Goal: Transaction & Acquisition: Purchase product/service

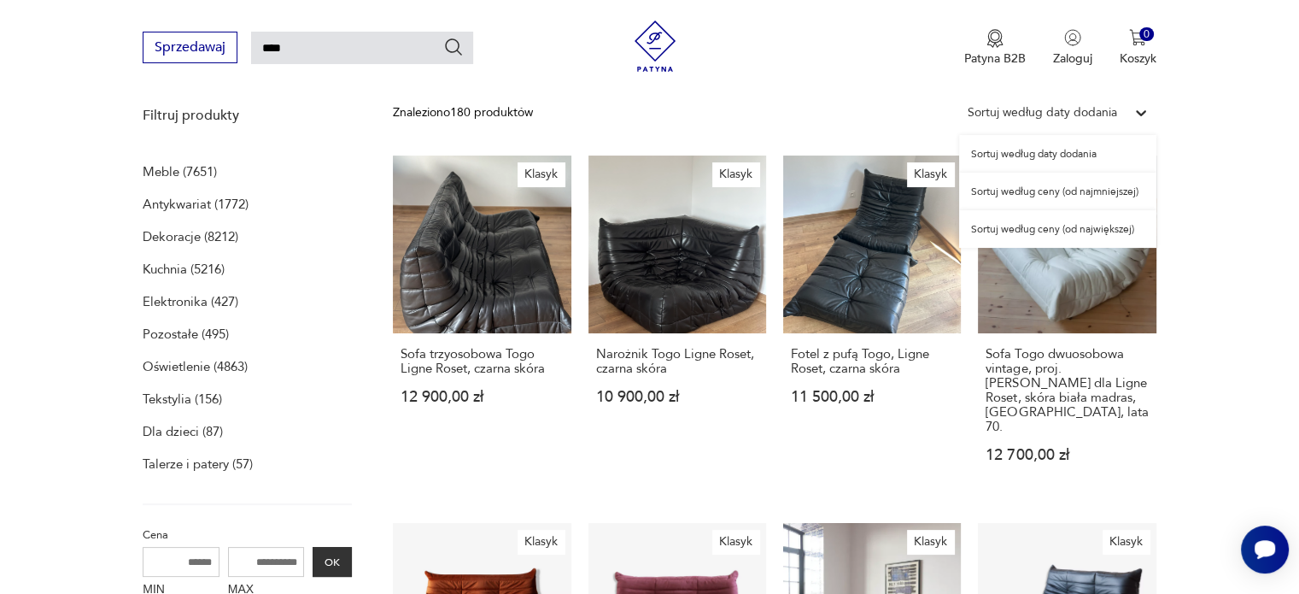
click at [1134, 109] on icon at bounding box center [1140, 112] width 17 height 17
click at [1018, 190] on div "Sortuj według ceny (od najmniejszej)" at bounding box center [1057, 192] width 197 height 38
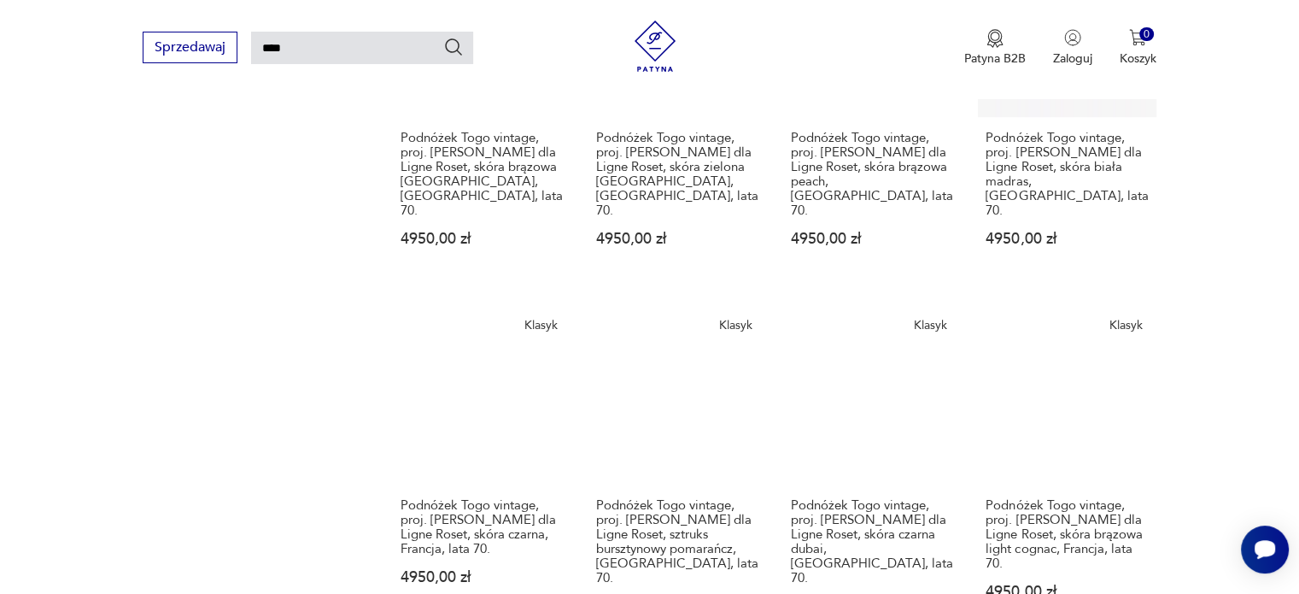
scroll to position [1342, 0]
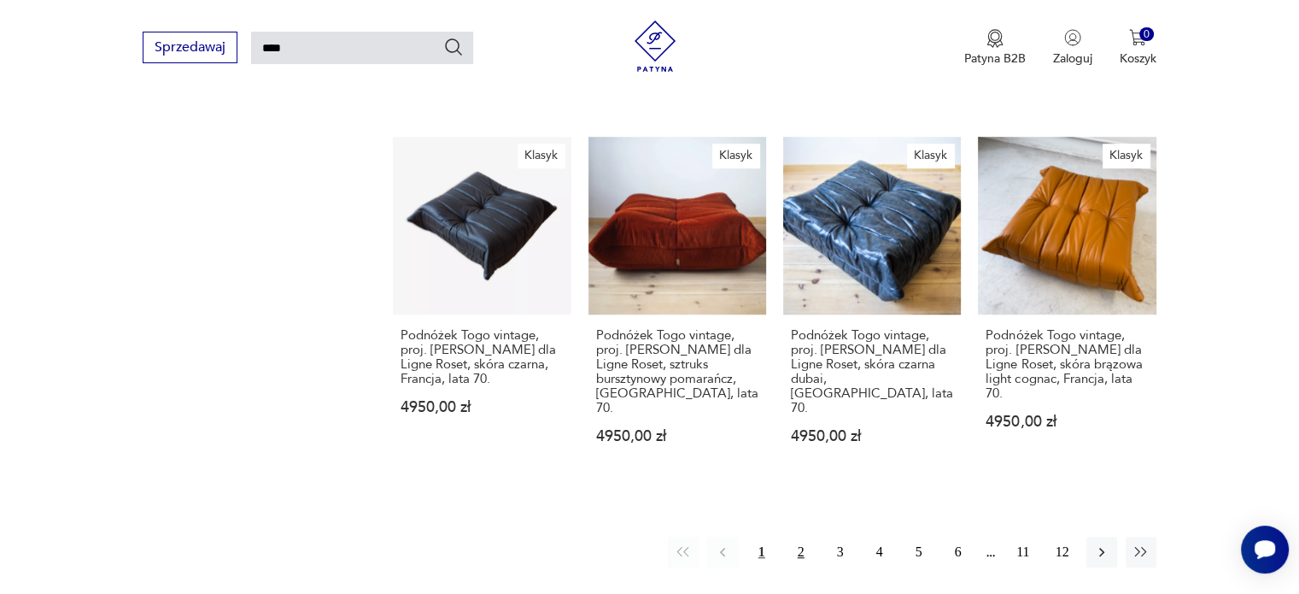
click at [794, 536] on button "2" at bounding box center [801, 551] width 31 height 31
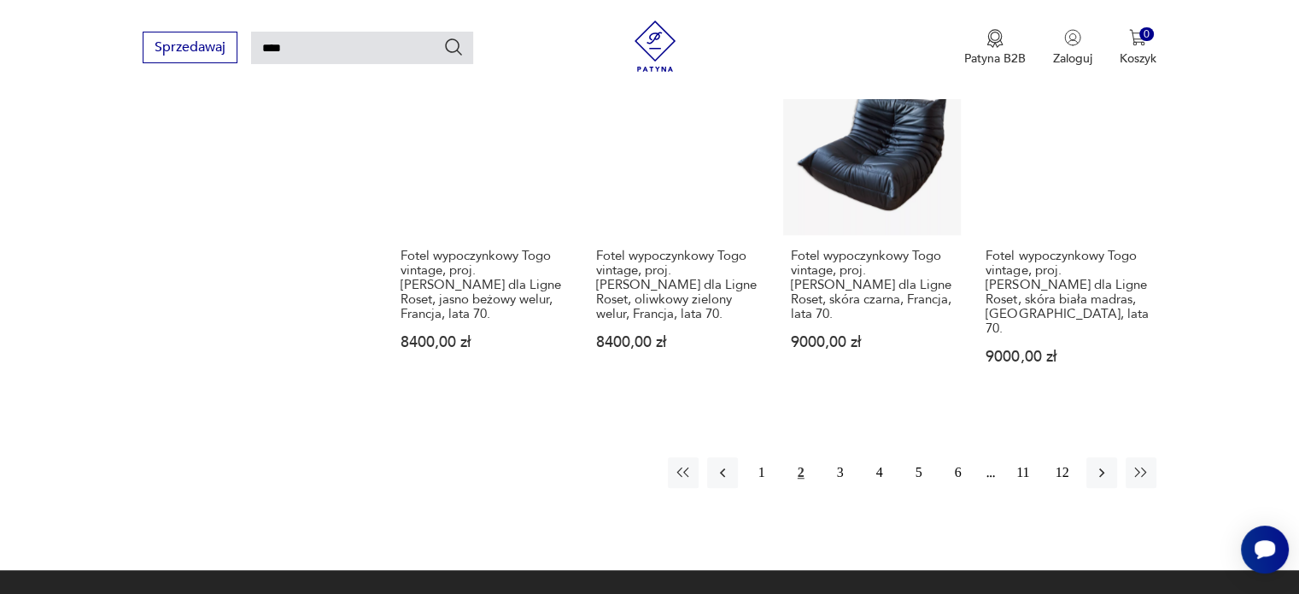
scroll to position [1427, 0]
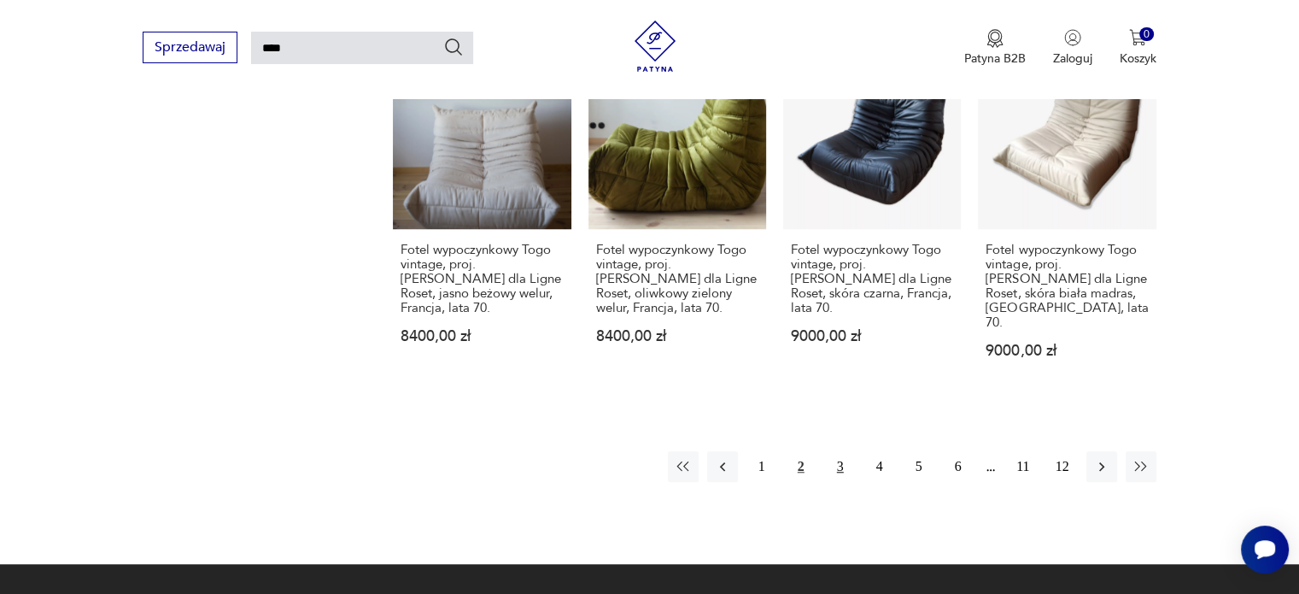
click at [840, 451] on button "3" at bounding box center [840, 466] width 31 height 31
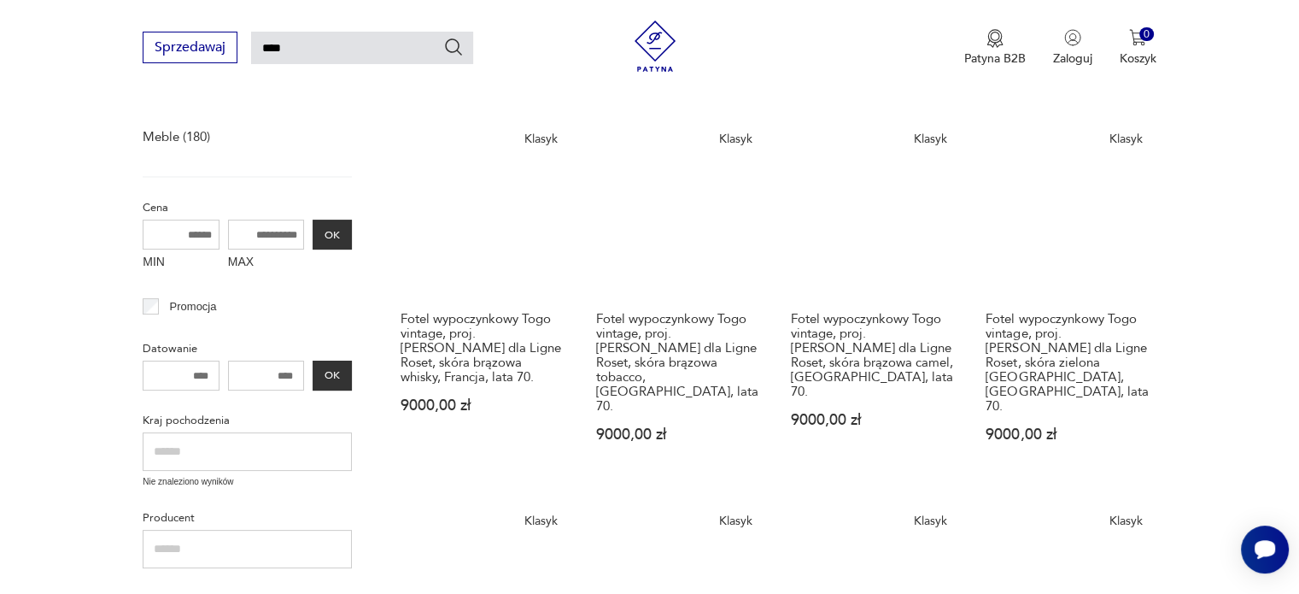
scroll to position [256, 0]
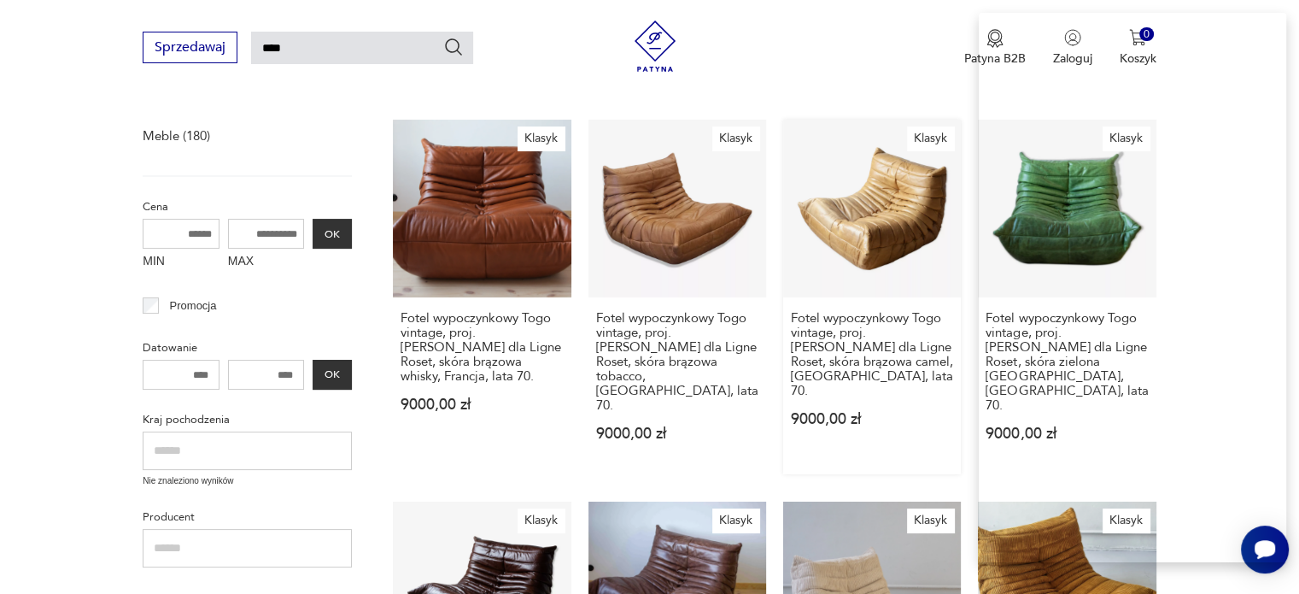
click at [902, 251] on link "Klasyk Fotel wypoczynkowy [GEOGRAPHIC_DATA] vintage, proj. [PERSON_NAME] dla Li…" at bounding box center [872, 297] width 178 height 354
